Goal: Find specific page/section

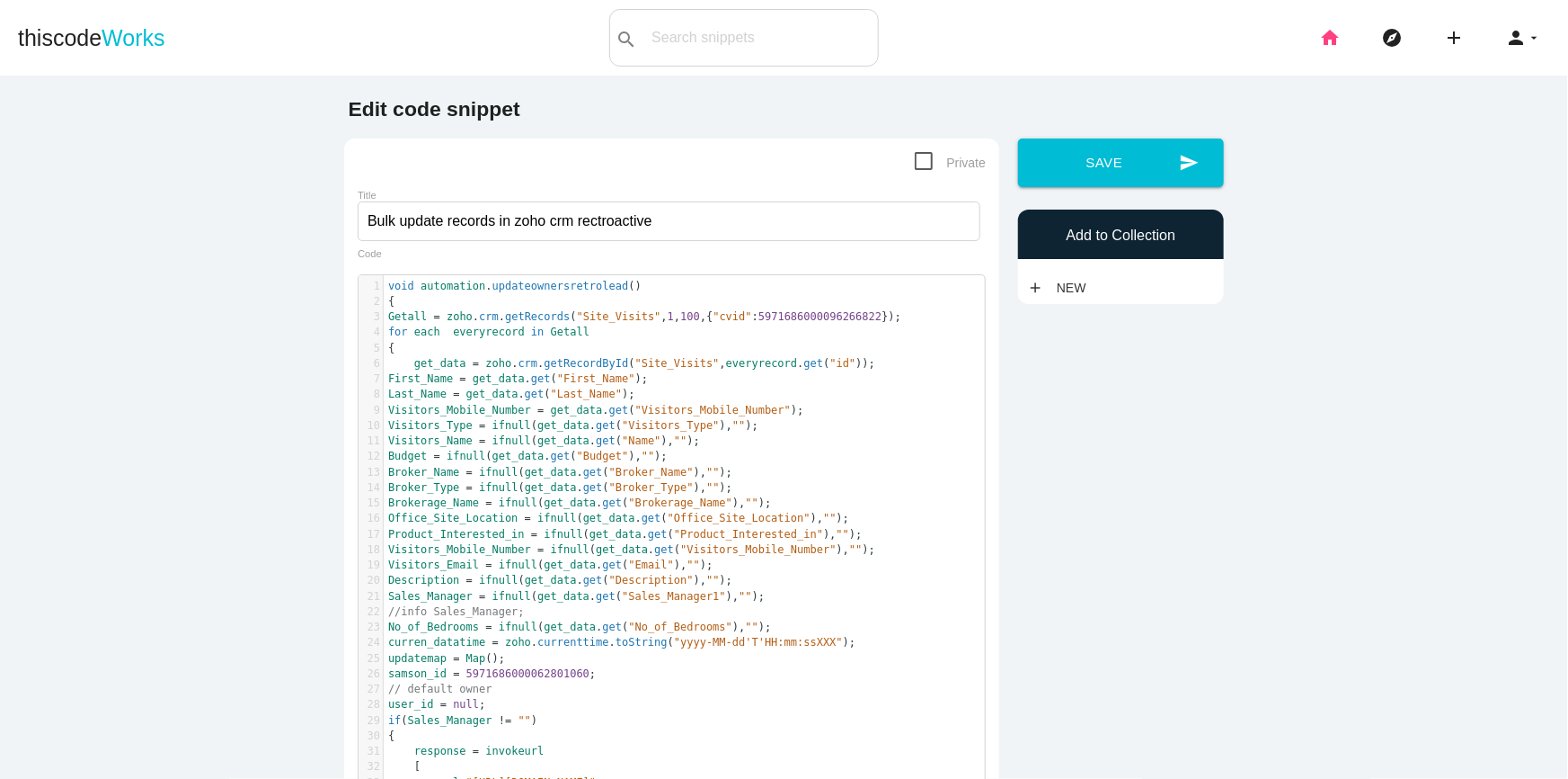
click at [1319, 42] on icon "home" at bounding box center [1330, 37] width 21 height 57
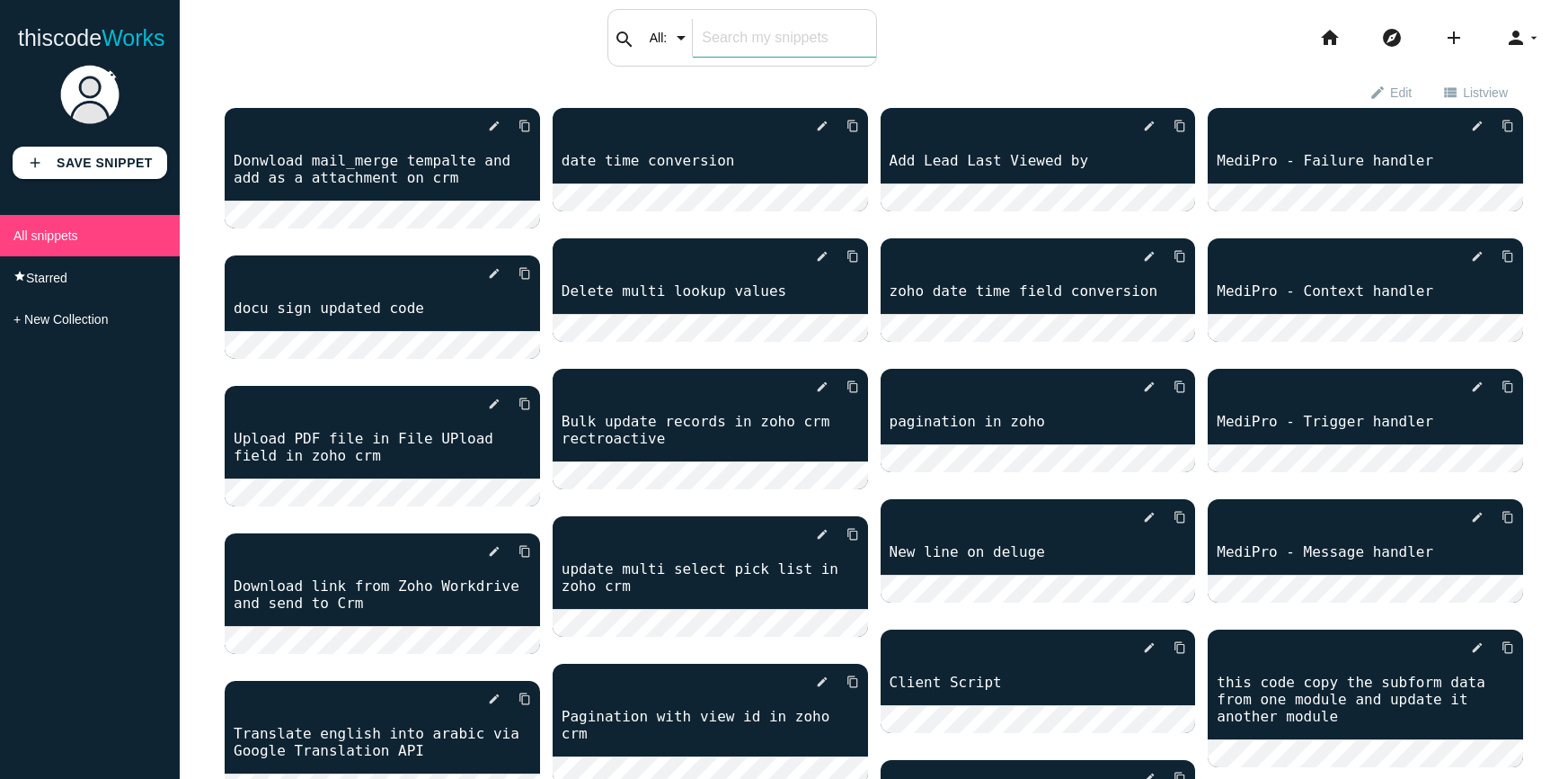
click at [696, 36] on div "search All: All: Code: Title: Tag: All: Code: Title: Tag:" at bounding box center [742, 37] width 269 height 57
click at [717, 43] on input "text" at bounding box center [784, 37] width 182 height 38
click at [756, 43] on input "text" at bounding box center [784, 37] width 182 height 38
click at [618, 39] on icon "search" at bounding box center [625, 39] width 21 height 57
click at [795, 49] on input "text" at bounding box center [784, 37] width 182 height 38
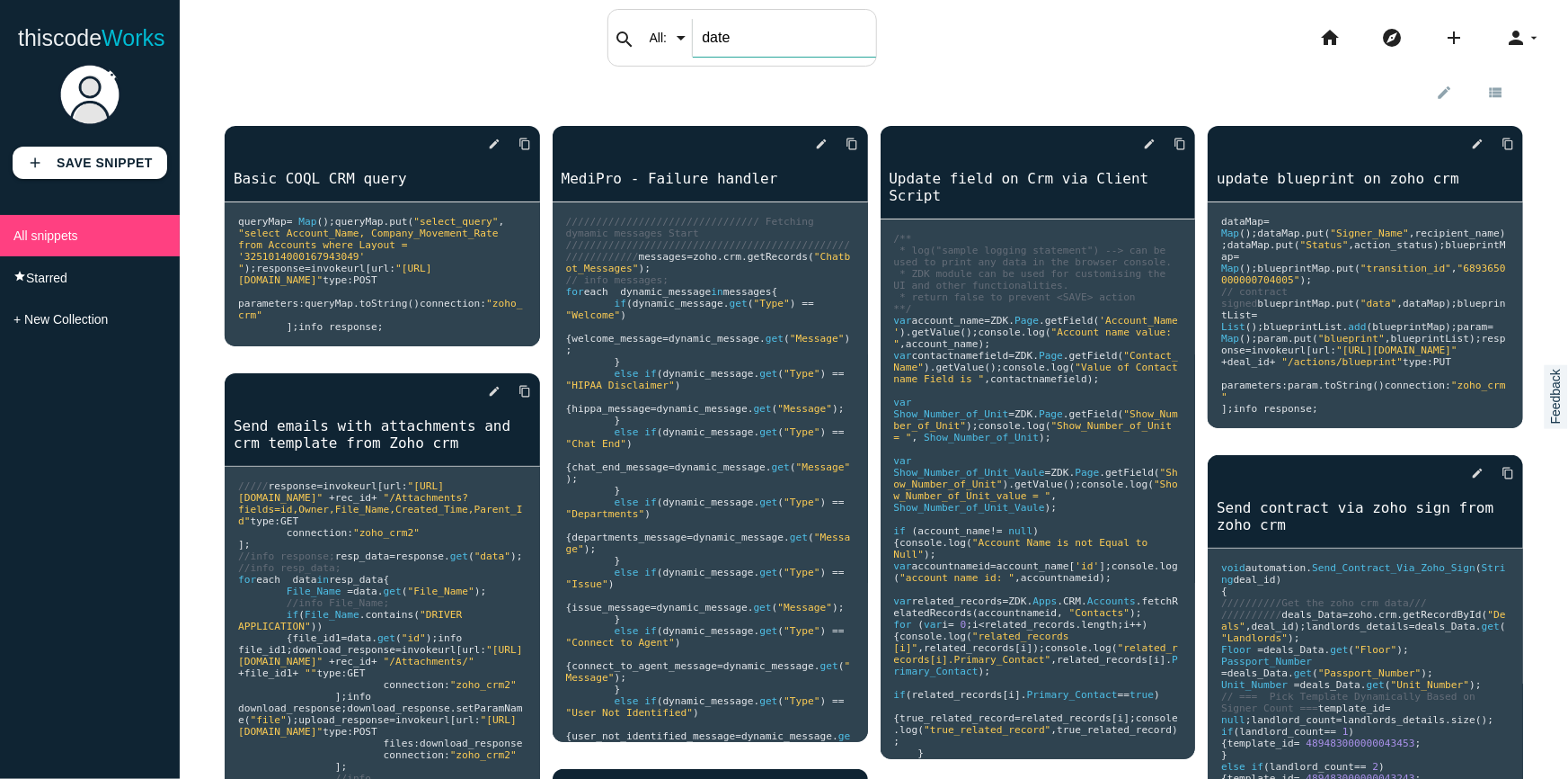
type input "date"
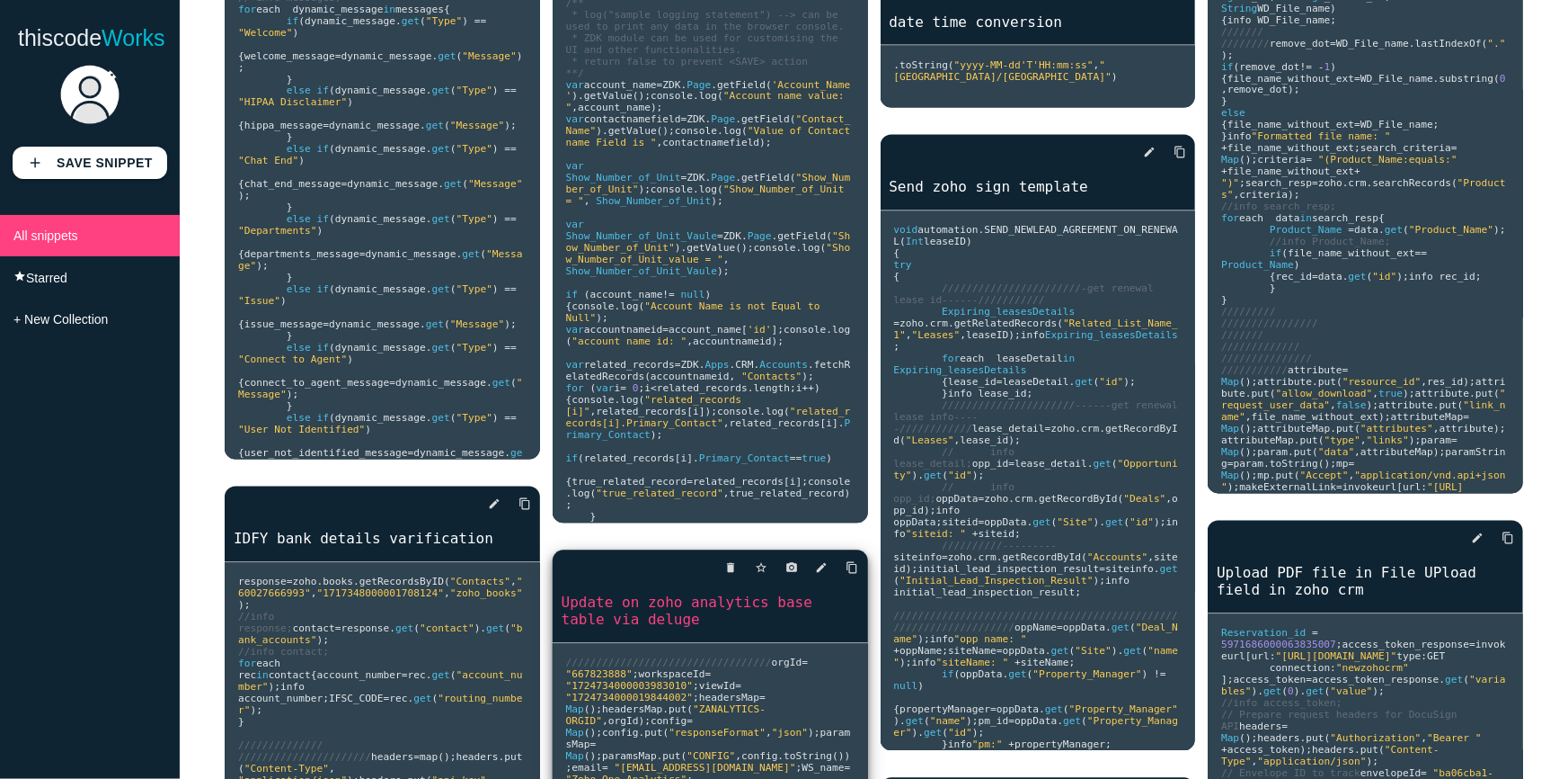
scroll to position [1475, 0]
